Goal: Task Accomplishment & Management: Manage account settings

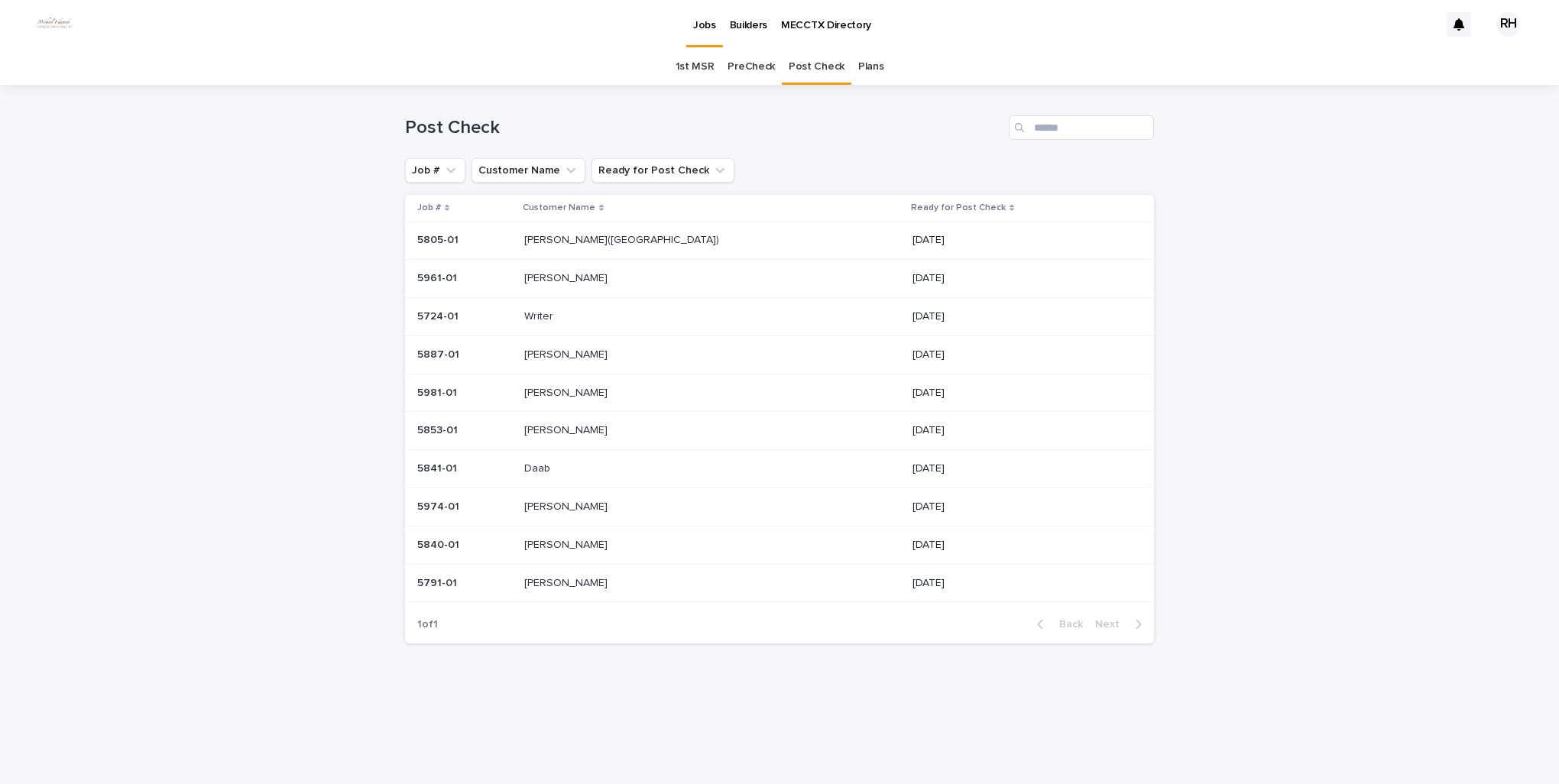
click at [556, 314] on p "Writer" at bounding box center [540, 315] width 32 height 16
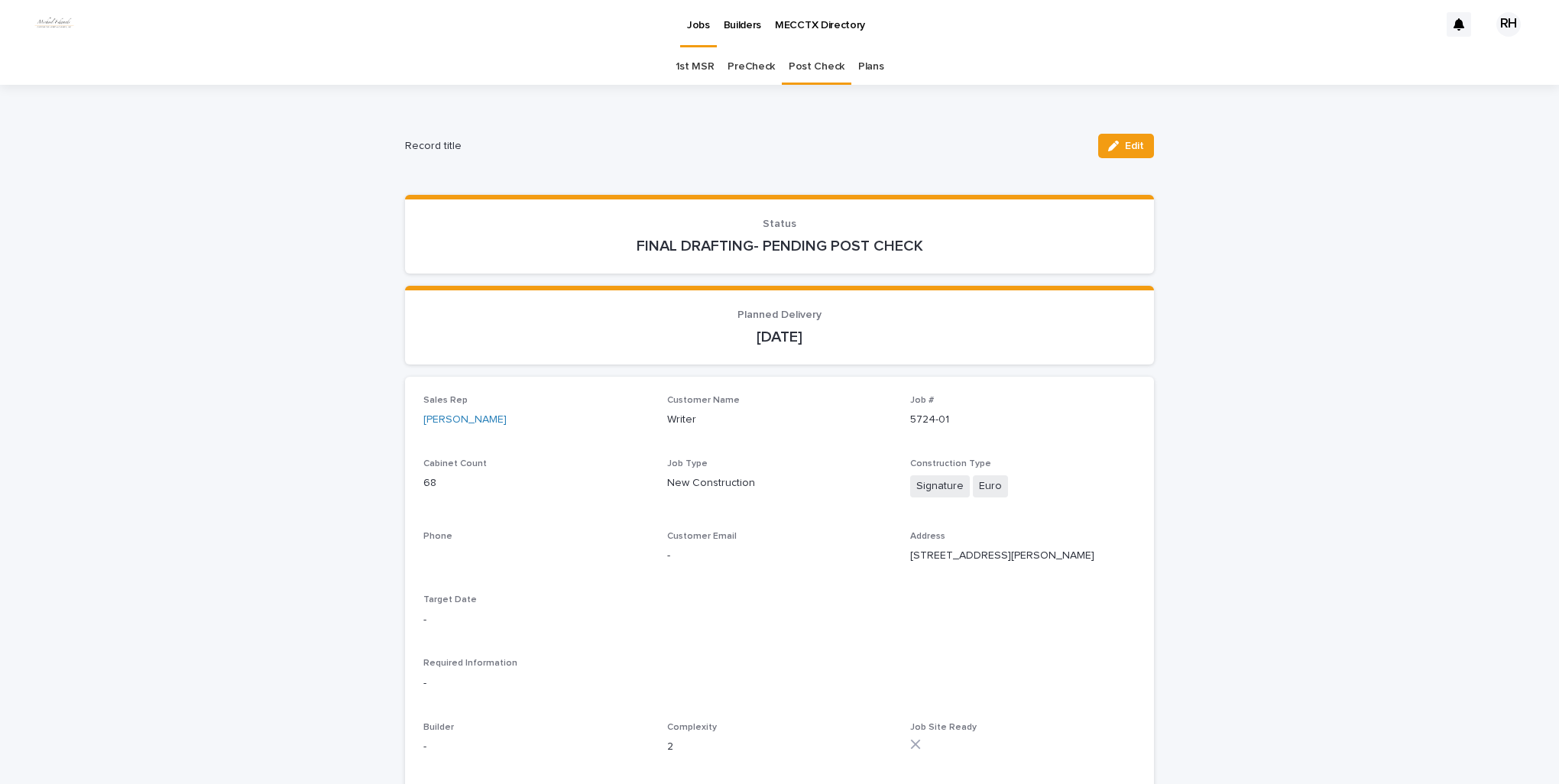
click at [1124, 148] on span "Edit" at bounding box center [1134, 146] width 19 height 11
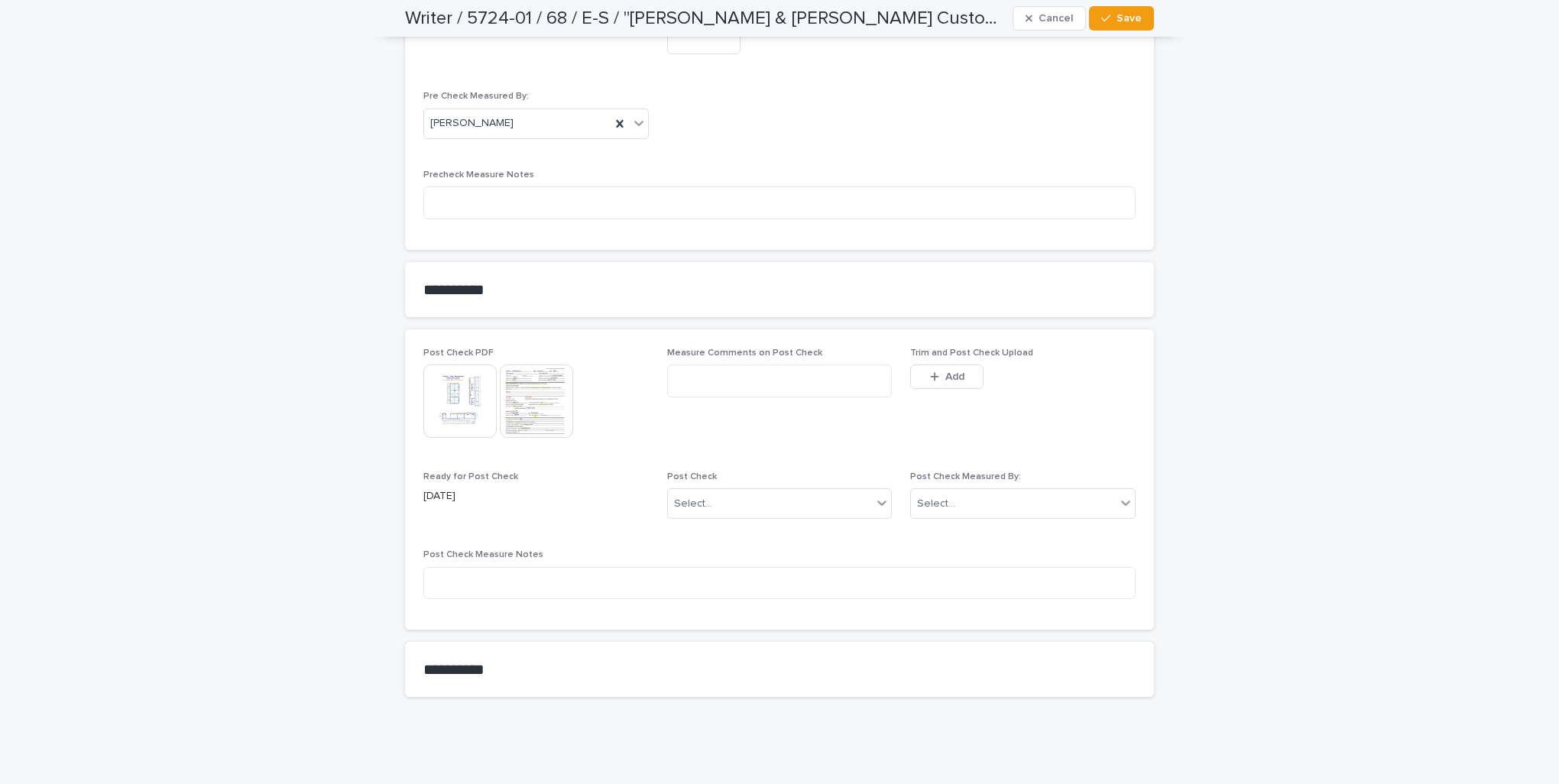
scroll to position [1683, 0]
click at [960, 374] on button "Add" at bounding box center [946, 375] width 73 height 24
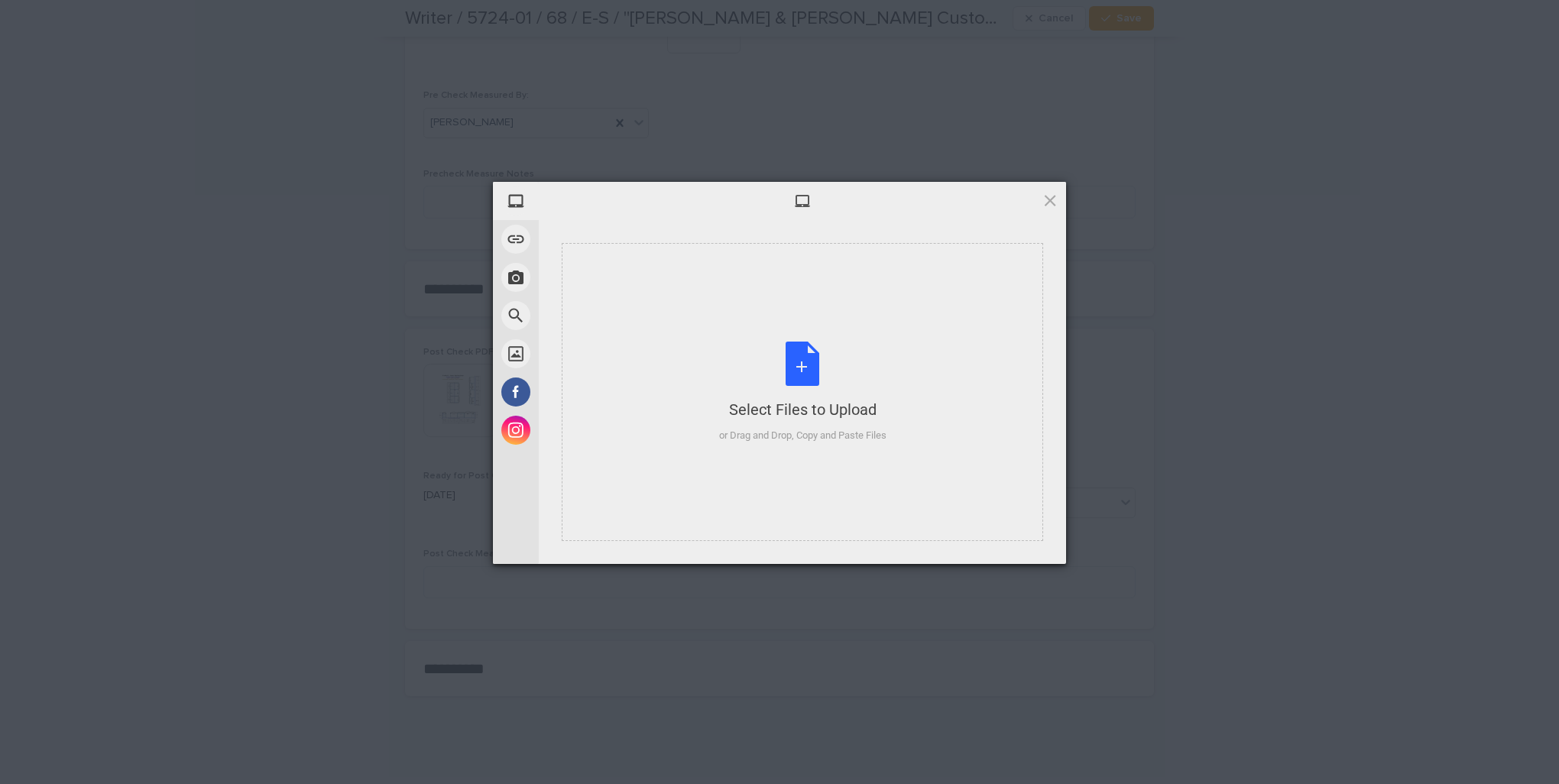
click at [856, 446] on div "Select Files to Upload or Drag and Drop, Copy and Paste Files" at bounding box center [802, 392] width 481 height 298
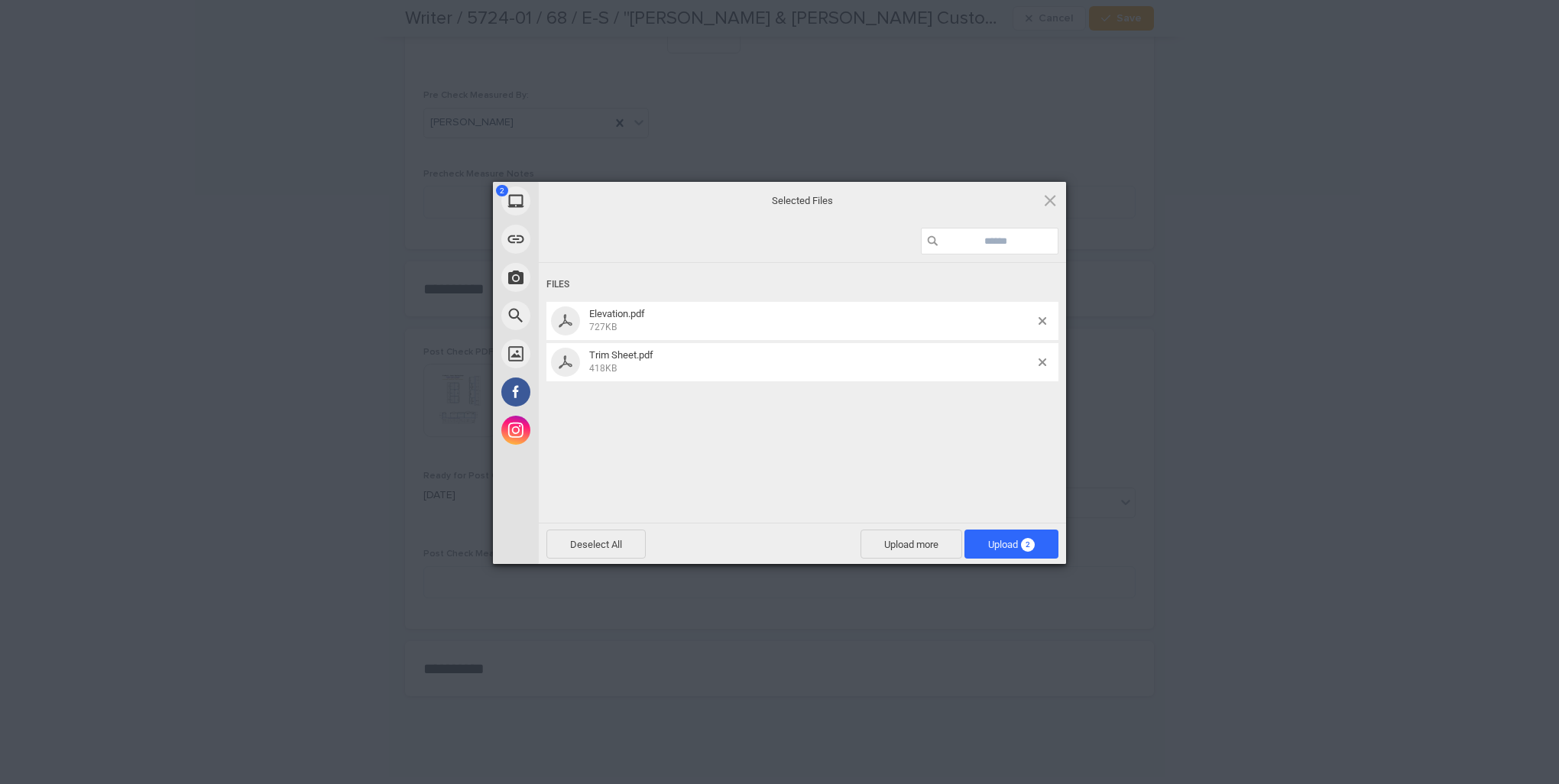
click at [977, 539] on span "Upload 2" at bounding box center [1011, 544] width 94 height 29
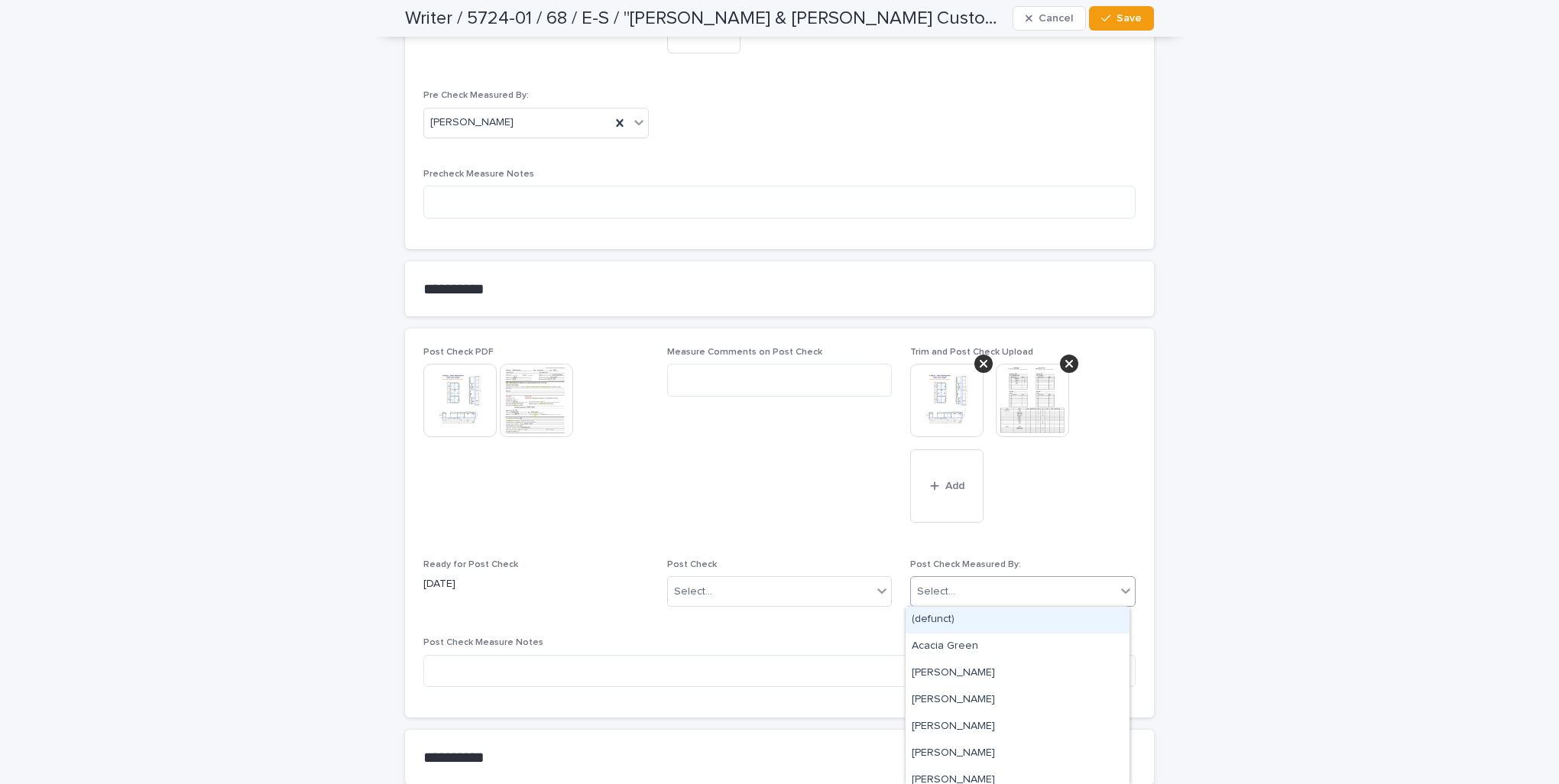
click at [938, 584] on div "Select..." at bounding box center [936, 591] width 38 height 16
type input "***"
click at [936, 614] on div "[PERSON_NAME]" at bounding box center [1017, 619] width 224 height 27
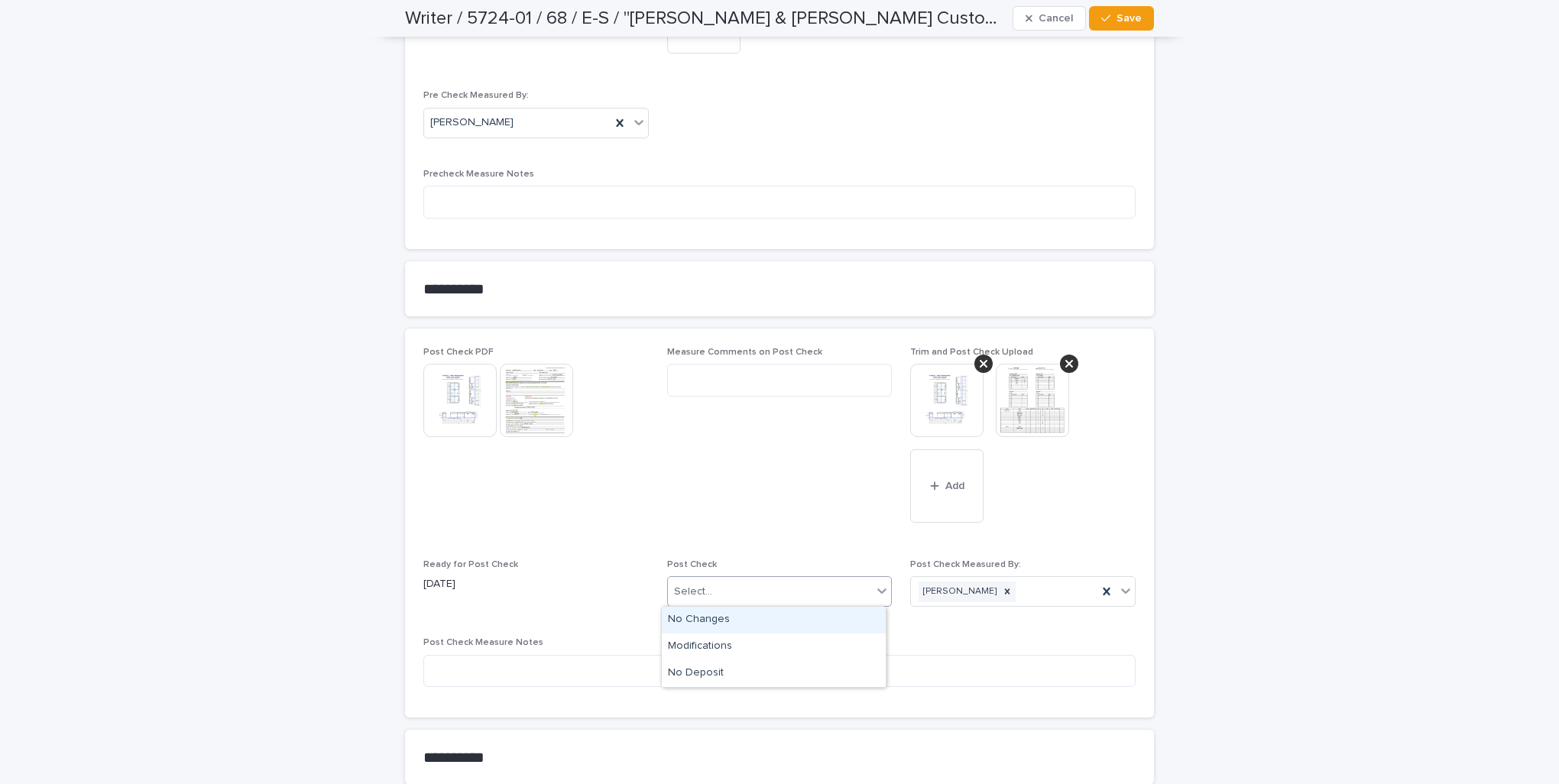
drag, startPoint x: 789, startPoint y: 587, endPoint x: 782, endPoint y: 585, distance: 7.3
click at [789, 587] on div "Select..." at bounding box center [770, 591] width 204 height 25
drag, startPoint x: 710, startPoint y: 642, endPoint x: 710, endPoint y: 634, distance: 8.0
click at [710, 638] on div "Modifications" at bounding box center [773, 647] width 224 height 27
click at [930, 396] on img at bounding box center [946, 400] width 73 height 73
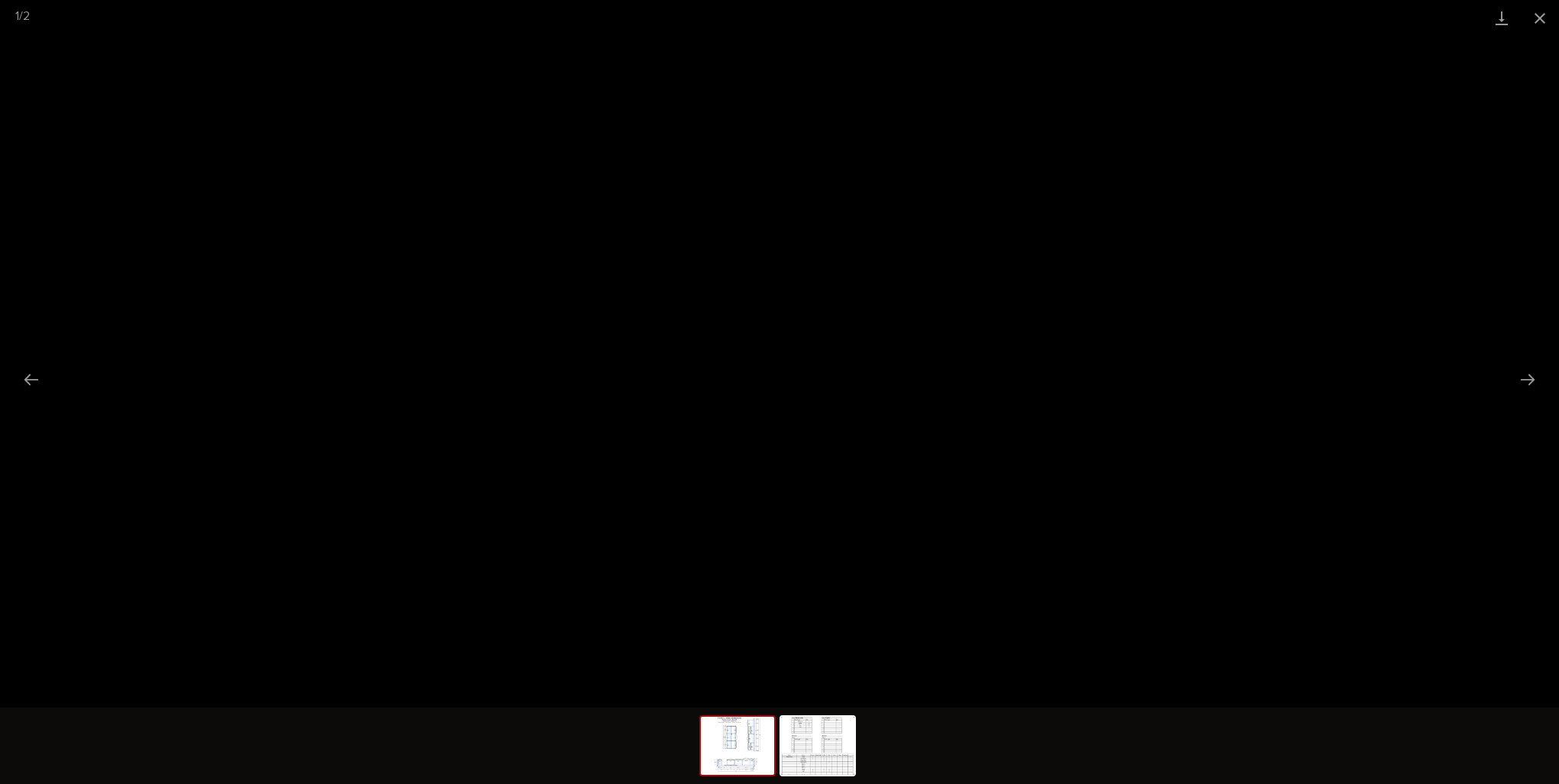
click at [1537, 14] on button "Close gallery" at bounding box center [1539, 18] width 38 height 36
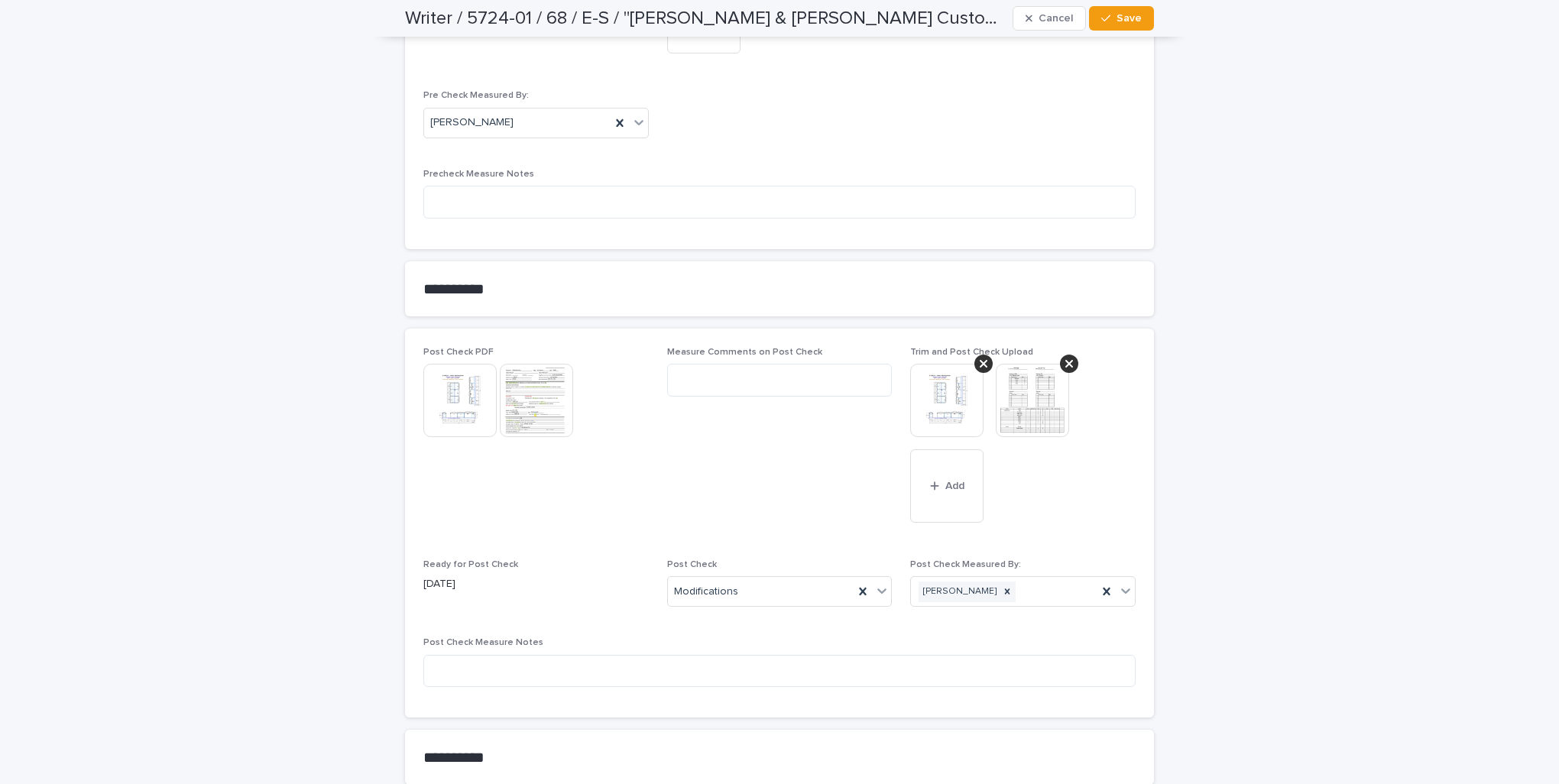
click at [538, 410] on img at bounding box center [536, 400] width 73 height 73
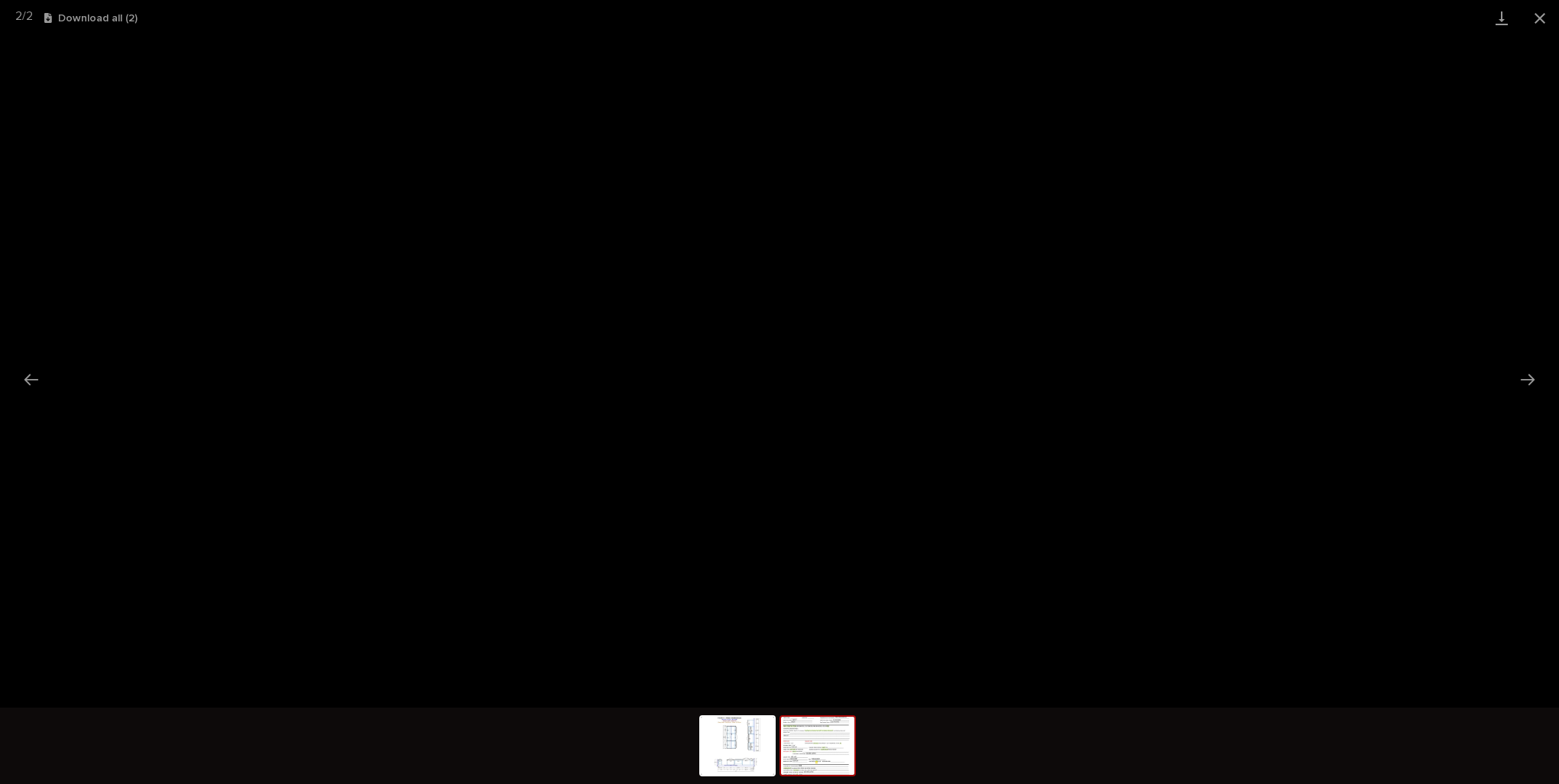
click at [1541, 12] on button "Close gallery" at bounding box center [1539, 18] width 38 height 36
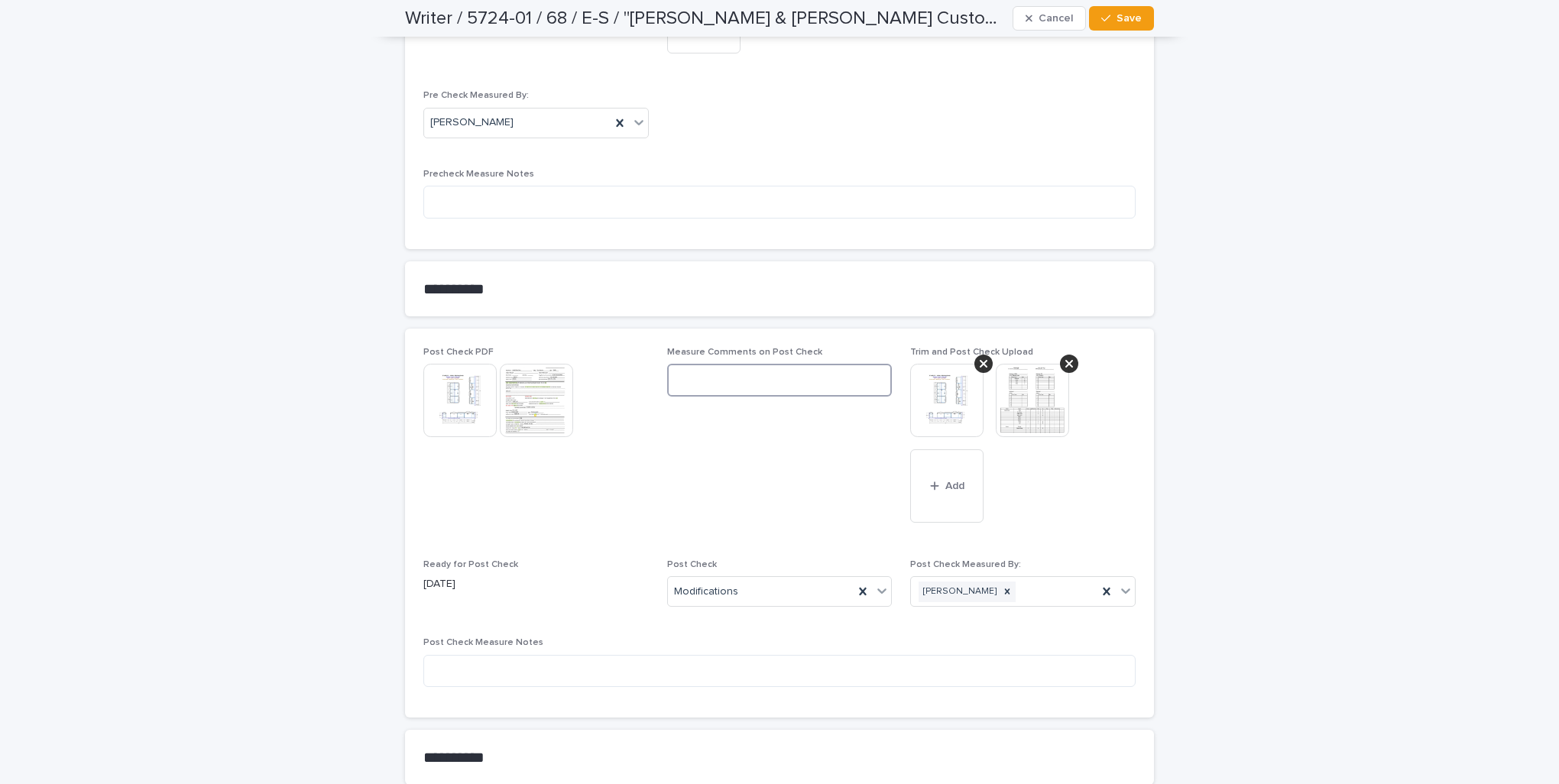
click at [686, 381] on textarea at bounding box center [780, 380] width 226 height 33
type textarea "**********"
click at [1128, 23] on span "Save" at bounding box center [1129, 19] width 25 height 11
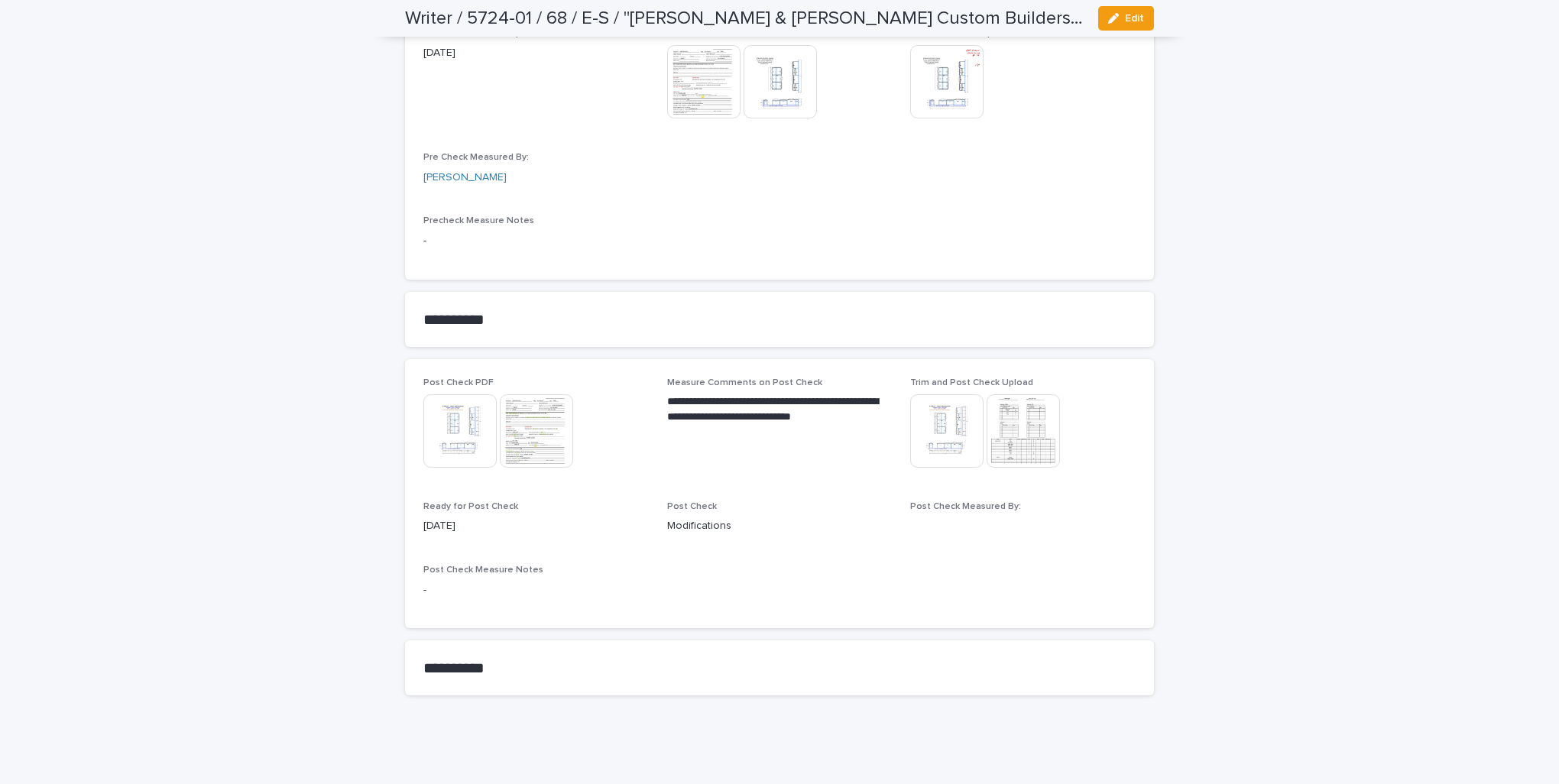
scroll to position [1403, 0]
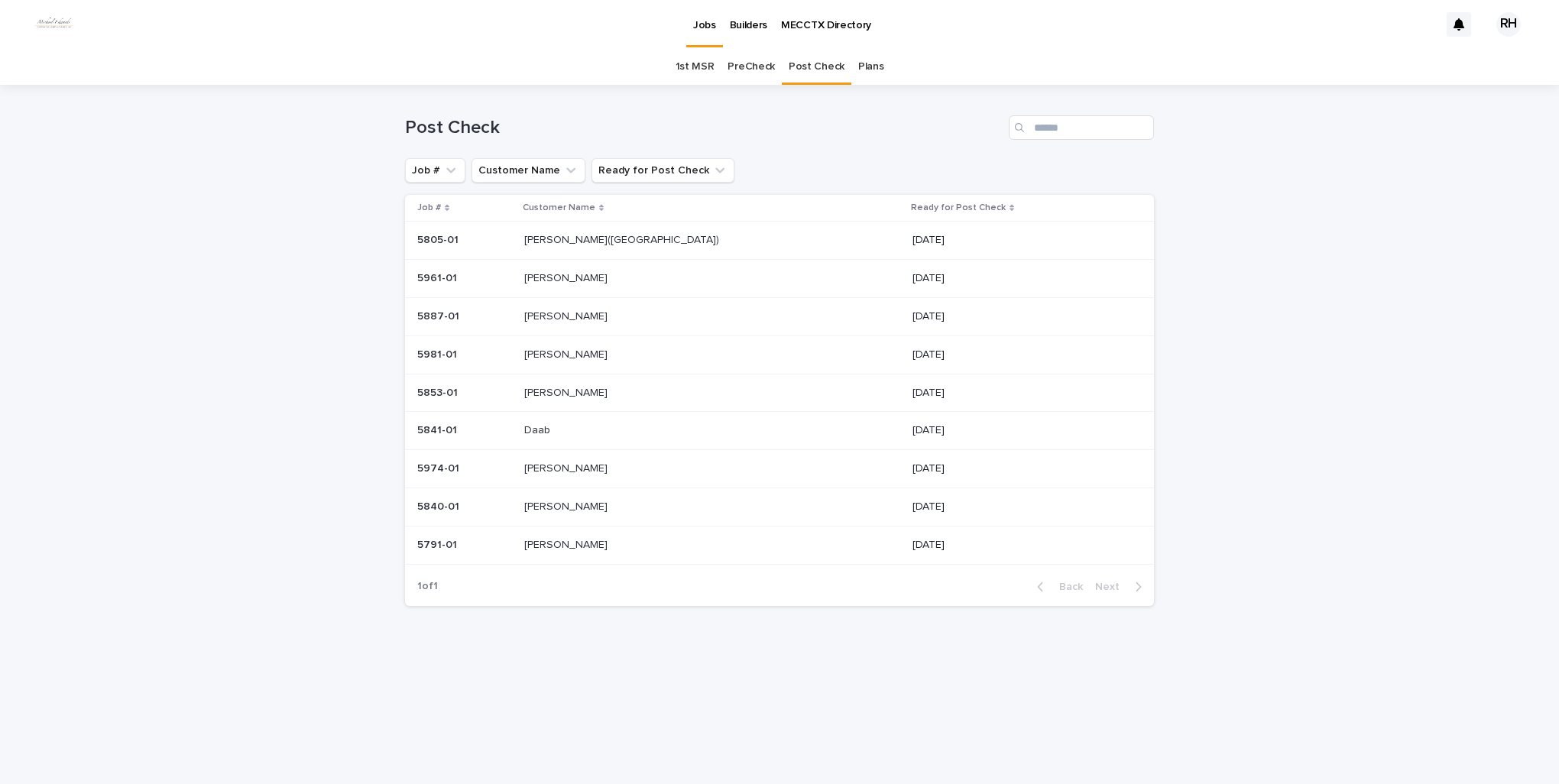
click at [574, 350] on p "[PERSON_NAME]" at bounding box center [567, 353] width 87 height 16
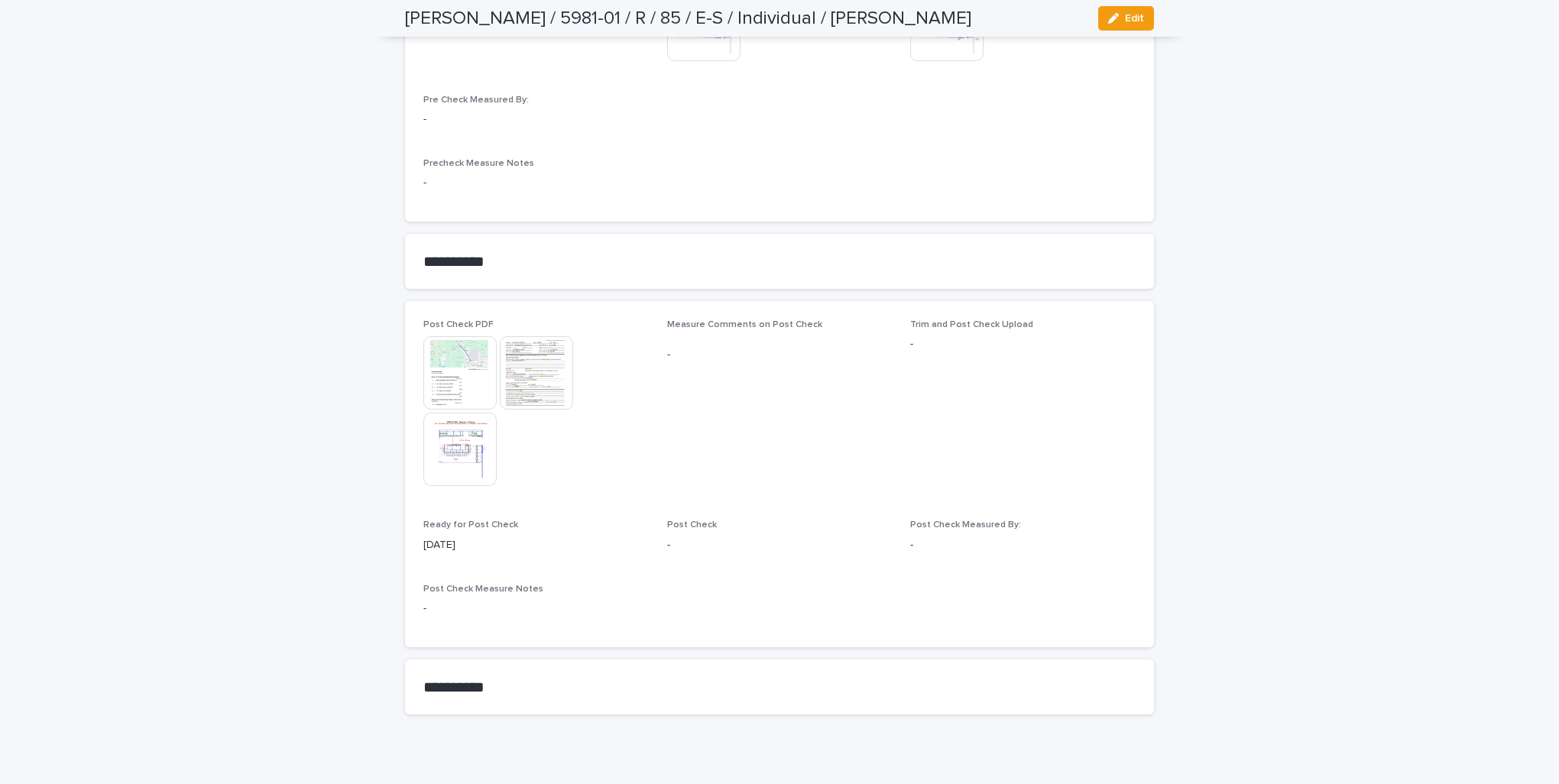
scroll to position [1606, 0]
click at [515, 353] on img at bounding box center [536, 371] width 73 height 73
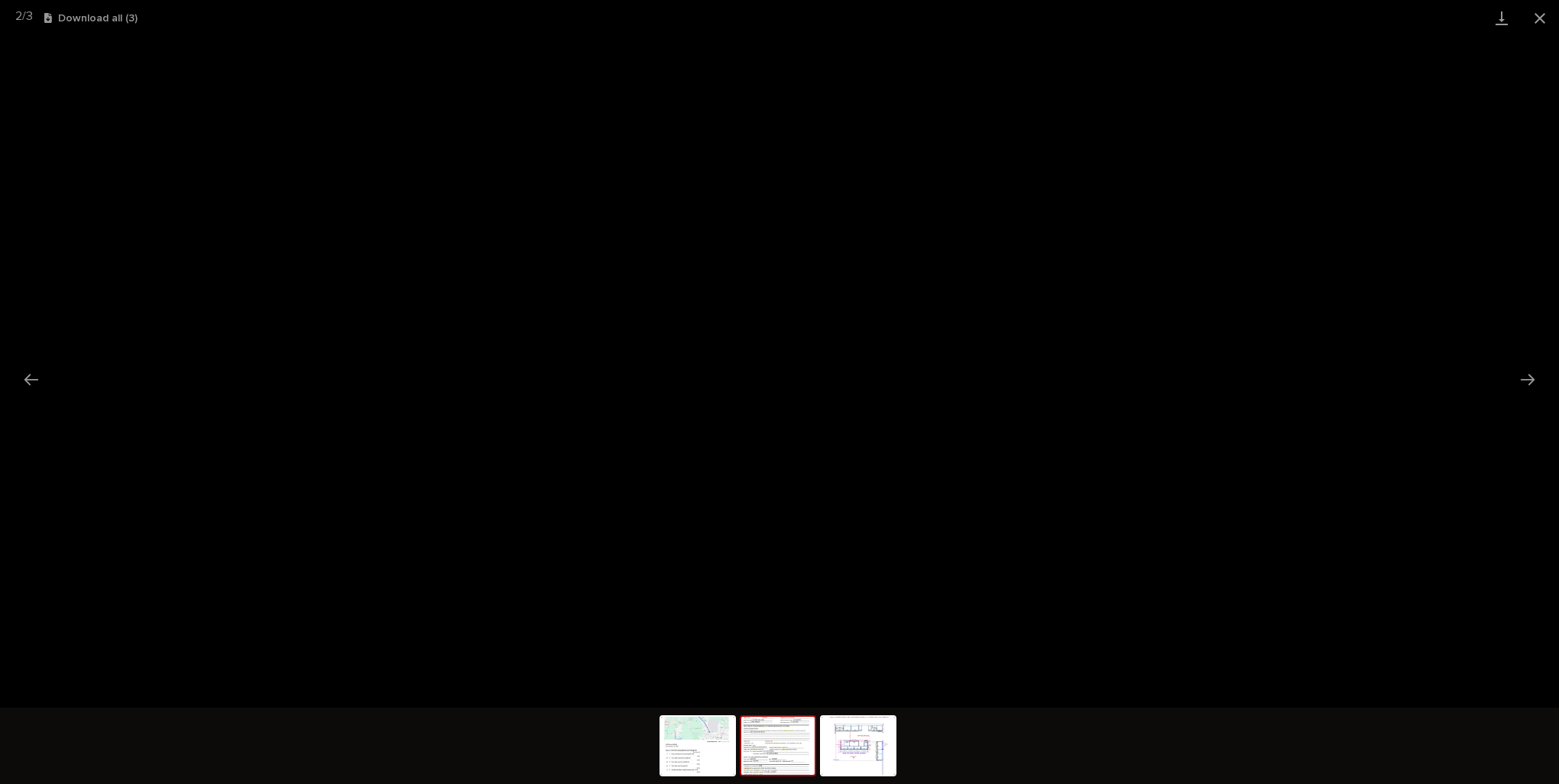
click at [1537, 17] on button "Close gallery" at bounding box center [1539, 18] width 38 height 36
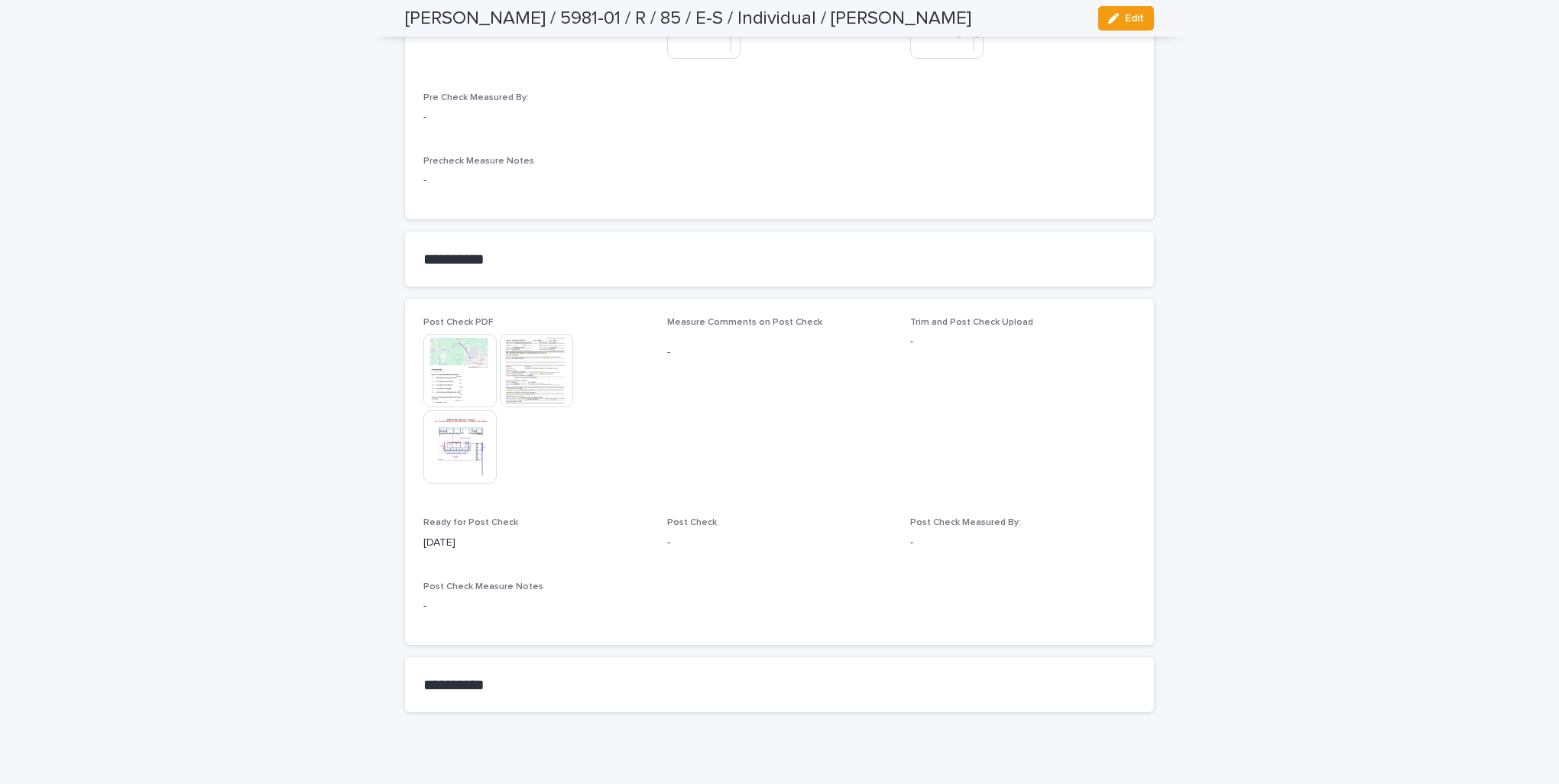
click at [456, 423] on img at bounding box center [460, 447] width 73 height 73
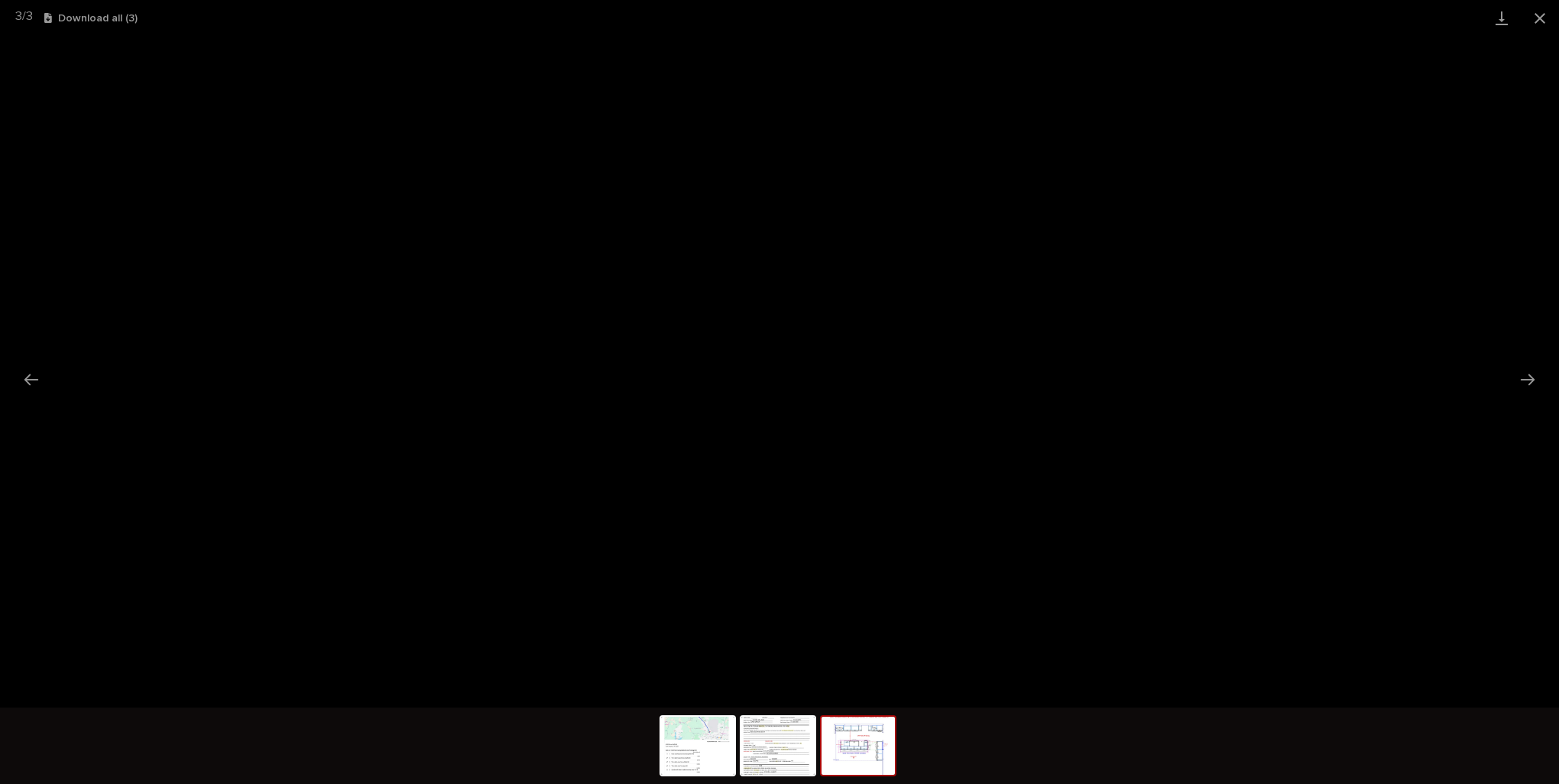
click at [1536, 18] on button "Close gallery" at bounding box center [1539, 18] width 38 height 36
